Goal: Check status: Check status

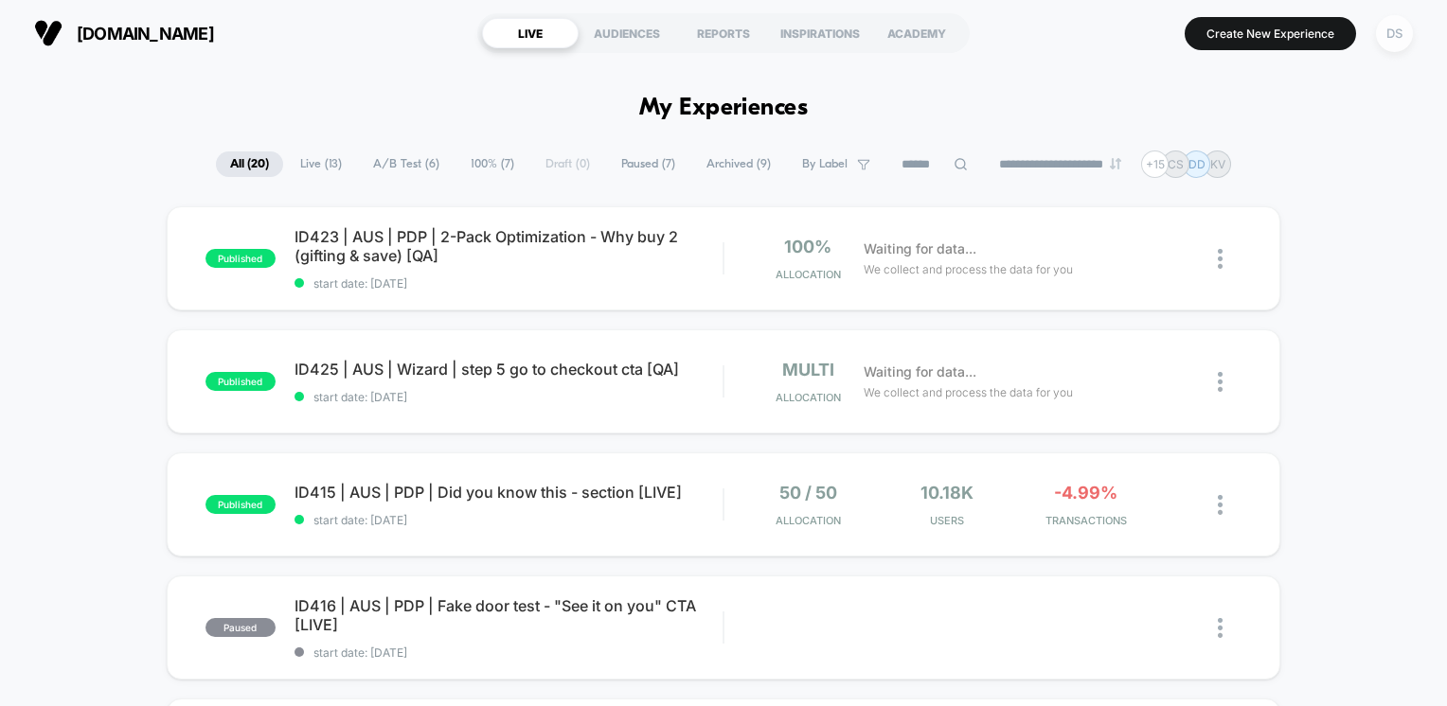
click at [1393, 36] on div "DS" at bounding box center [1394, 33] width 37 height 37
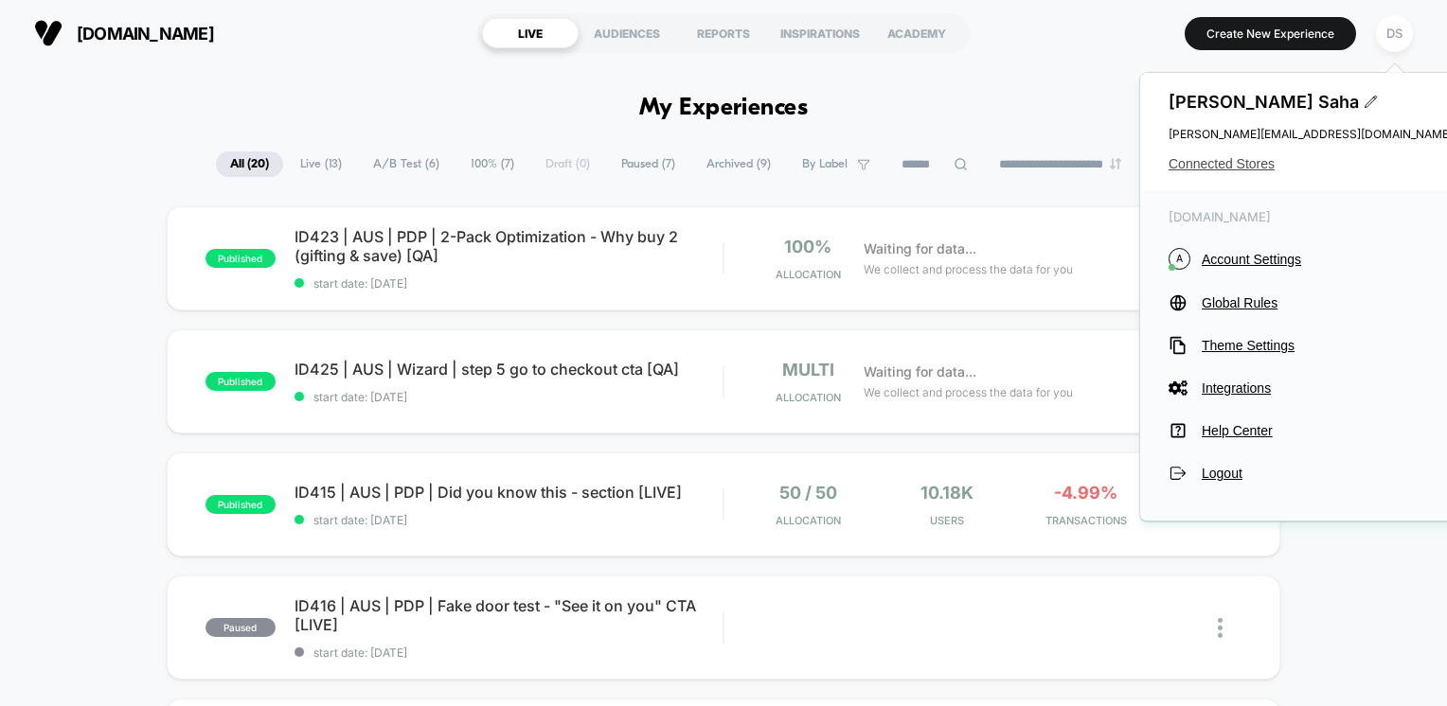
click at [1243, 166] on span "Connected Stores" at bounding box center [1310, 163] width 284 height 15
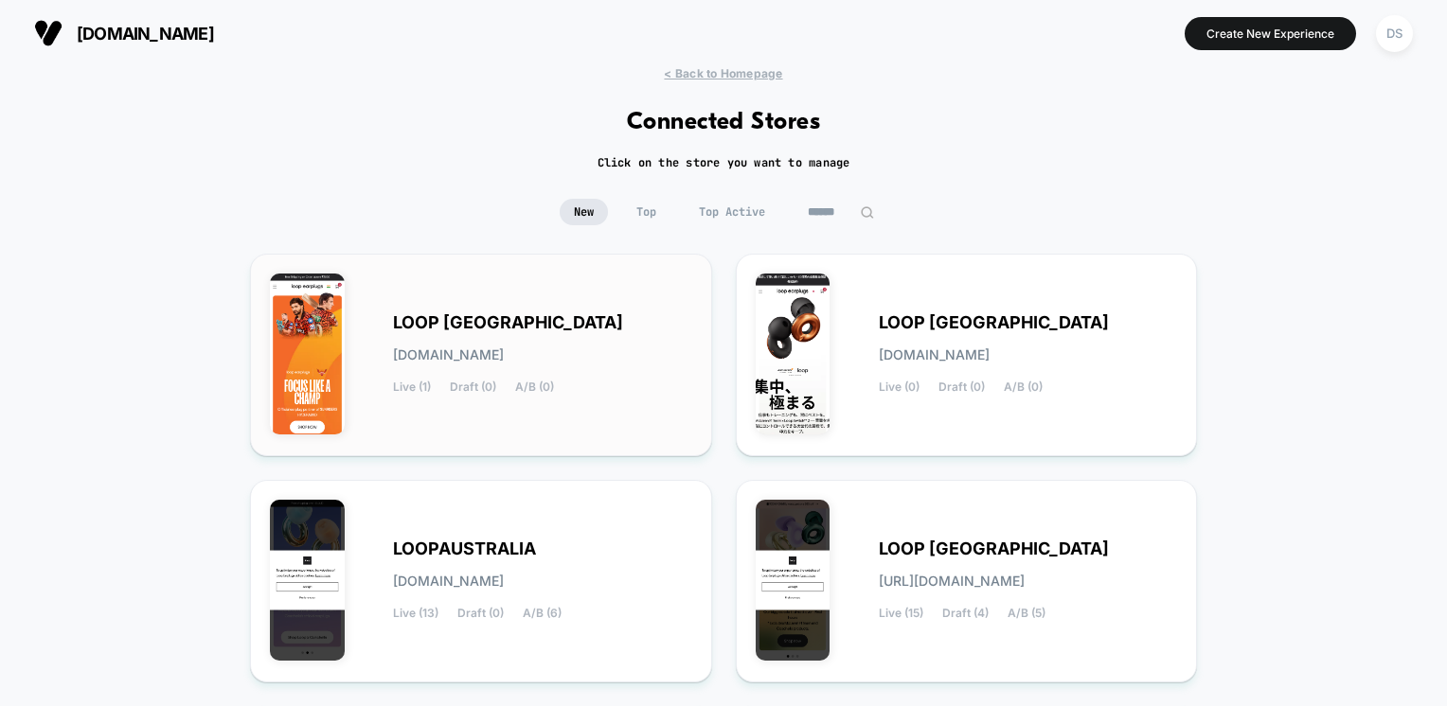
click at [449, 339] on div "LOOP [GEOGRAPHIC_DATA] [DOMAIN_NAME] Live (1) Draft (0) A/B (0)" at bounding box center [542, 355] width 299 height 78
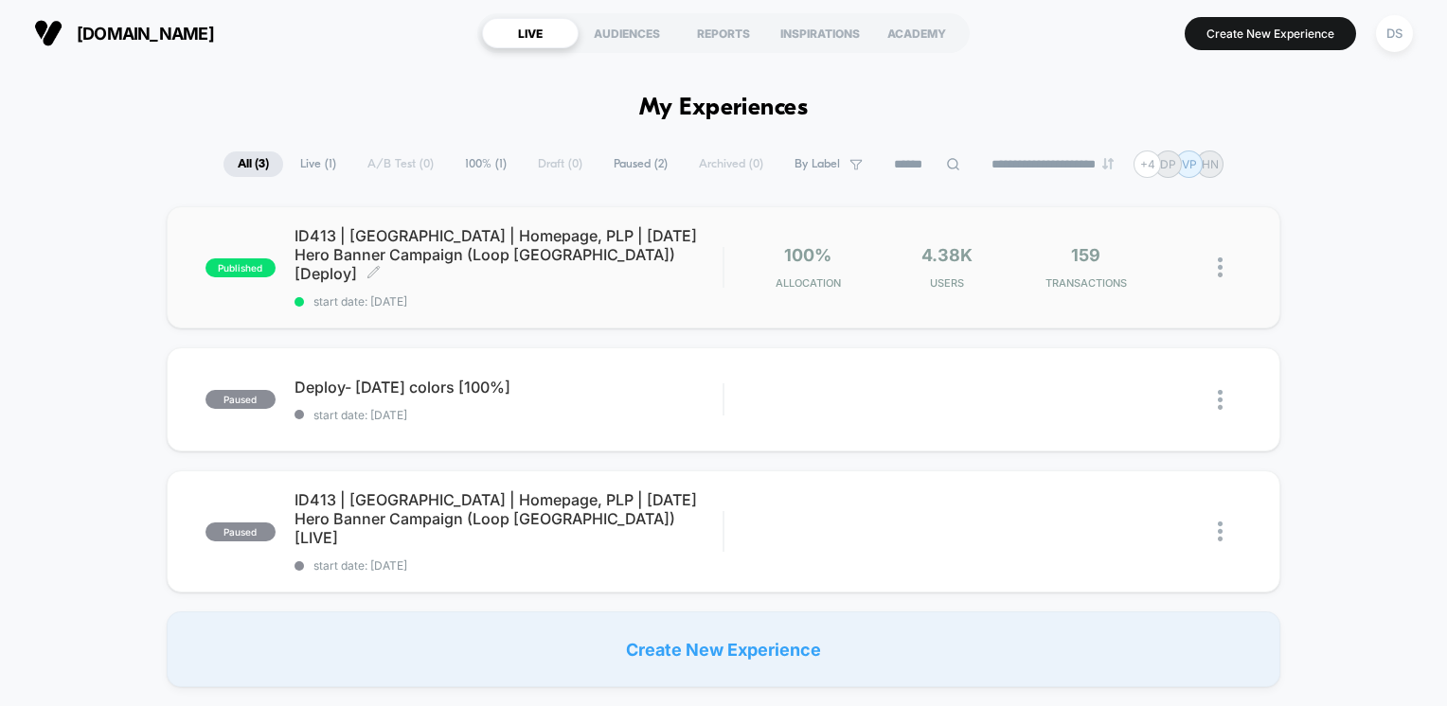
click at [453, 271] on div "ID413 | India | Homepage, PLP | Independence Day Hero Banner Campaign (Loop Ind…" at bounding box center [508, 267] width 429 height 82
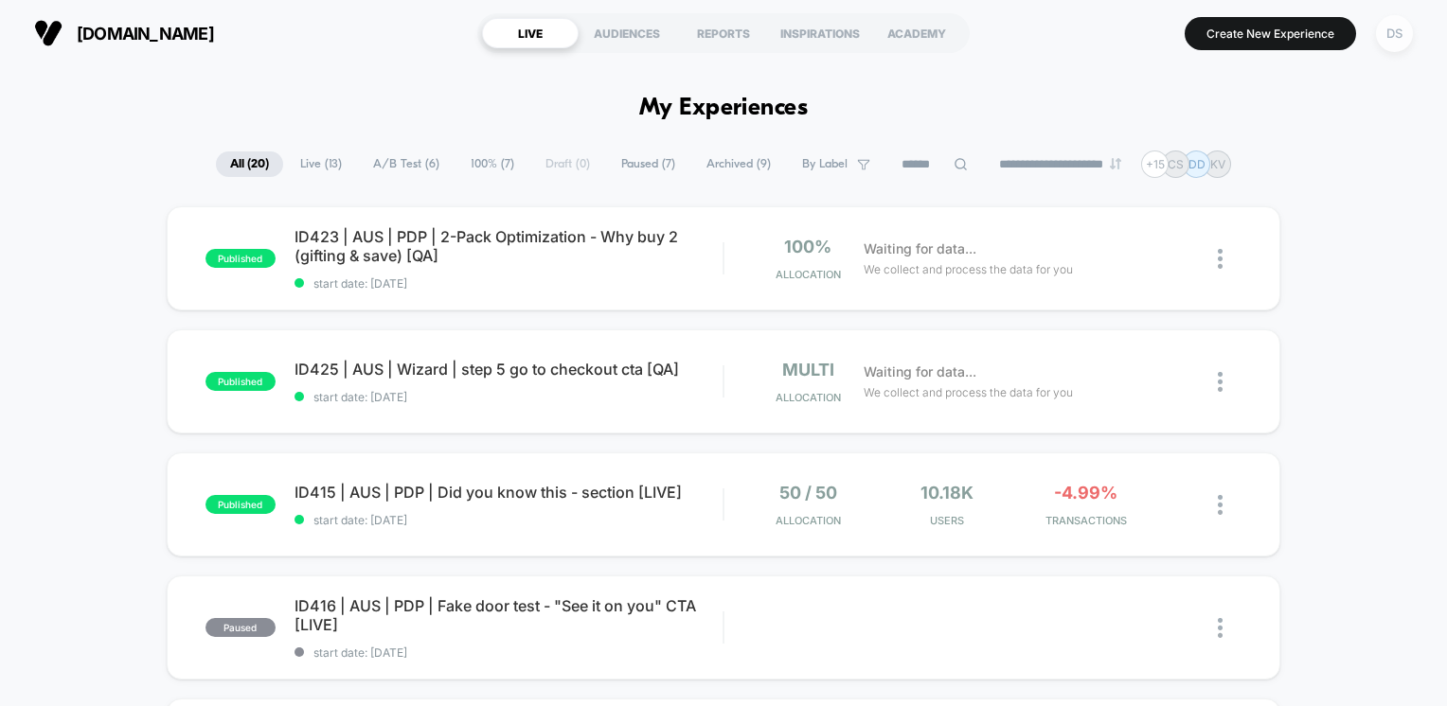
click at [1391, 35] on div "DS" at bounding box center [1394, 33] width 37 height 37
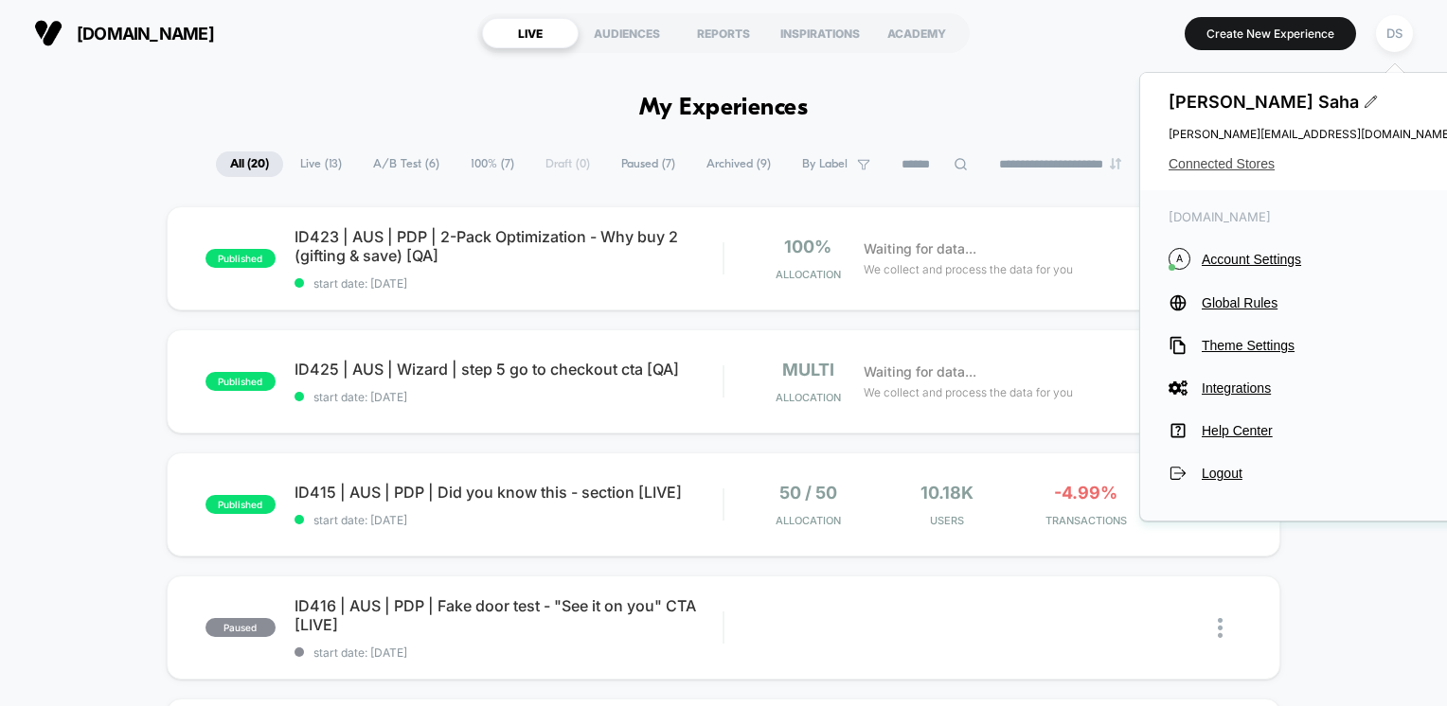
click at [1241, 165] on span "Connected Stores" at bounding box center [1310, 163] width 284 height 15
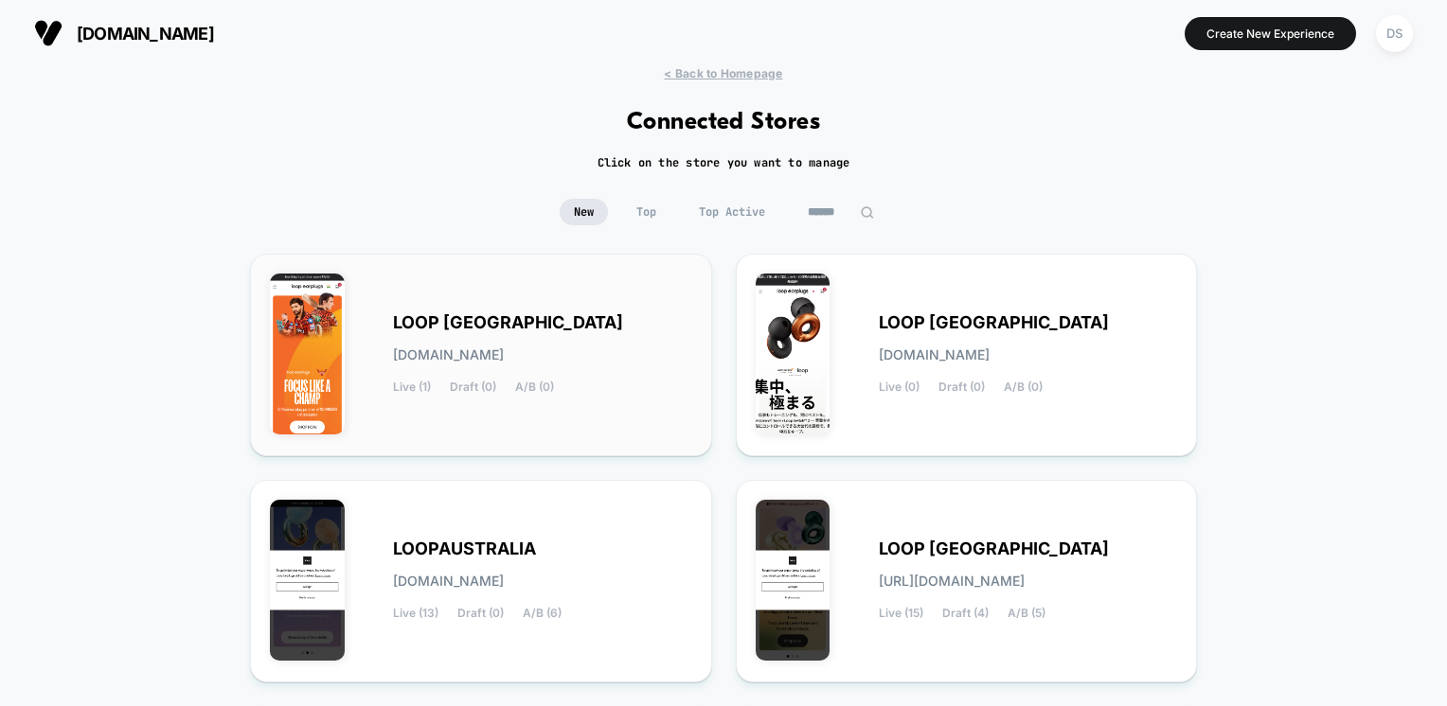
click at [384, 341] on div "LOOP [GEOGRAPHIC_DATA] [DOMAIN_NAME] Live (1) Draft (0) A/B (0)" at bounding box center [481, 355] width 422 height 163
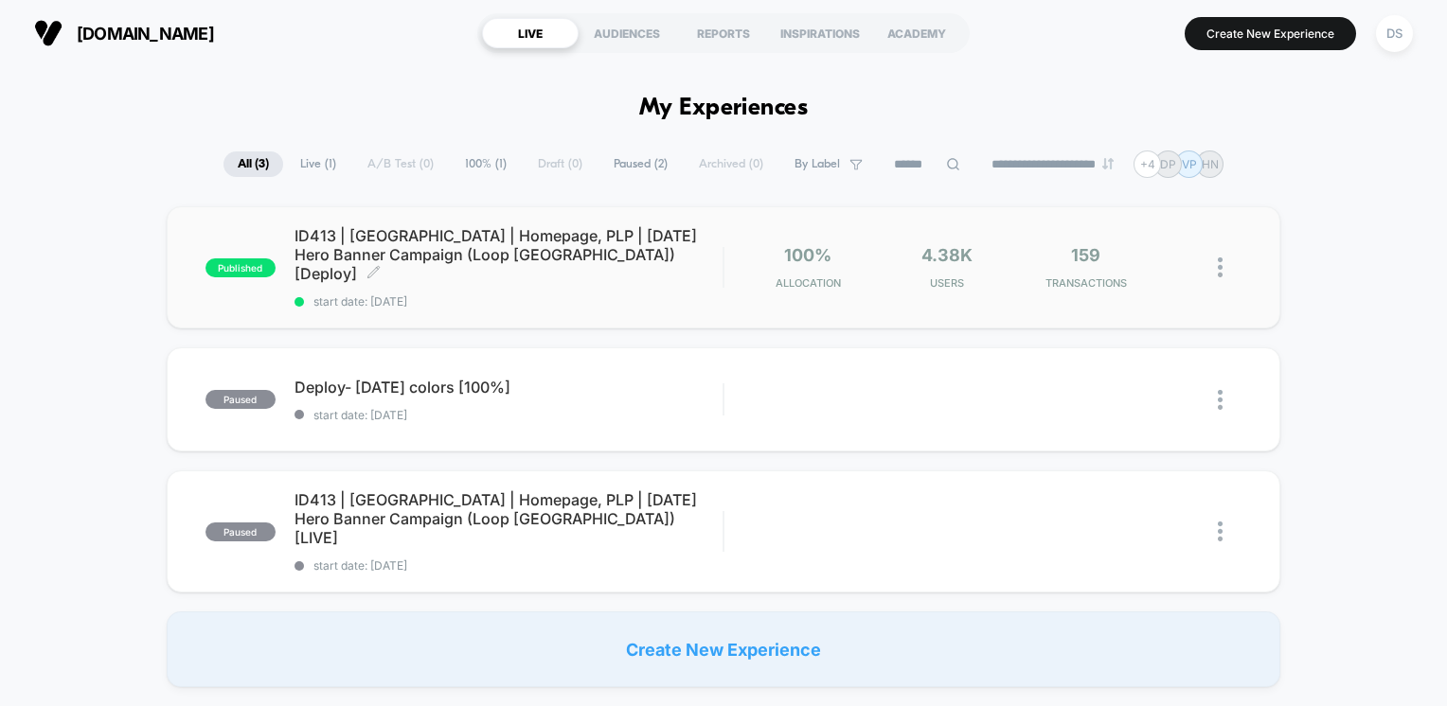
click at [424, 260] on span "ID413 | [GEOGRAPHIC_DATA] | Homepage, PLP | [DATE] Hero Banner Campaign (Loop […" at bounding box center [508, 254] width 429 height 57
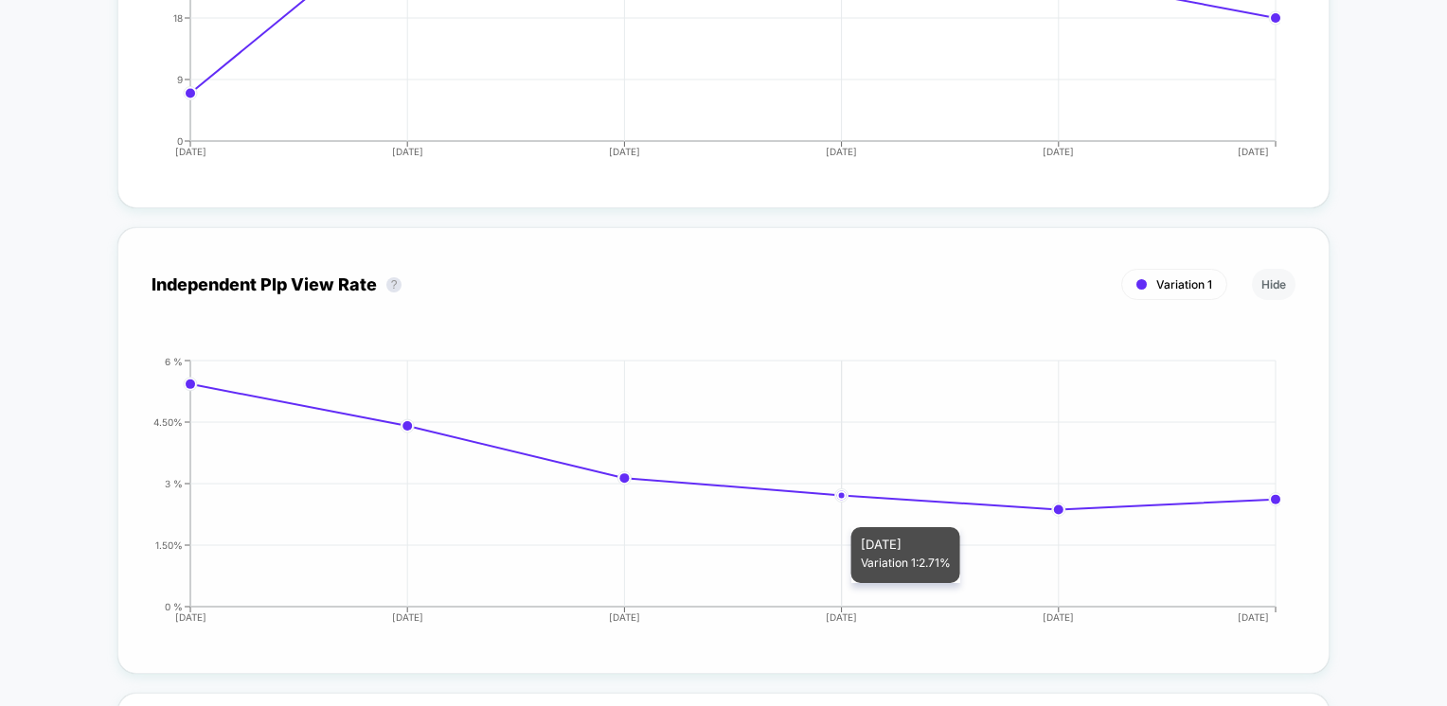
scroll to position [5585, 0]
